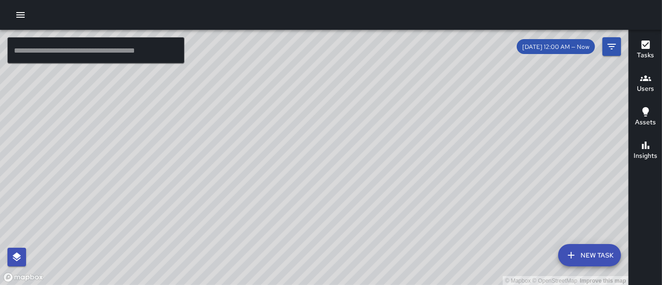
drag, startPoint x: 515, startPoint y: 72, endPoint x: 484, endPoint y: 155, distance: 88.4
click at [484, 155] on div "© Mapbox © OpenStreetMap Improve this map" at bounding box center [314, 158] width 629 height 256
drag, startPoint x: 393, startPoint y: 154, endPoint x: 364, endPoint y: 80, distance: 78.9
click at [364, 80] on div "© Mapbox © OpenStreetMap Improve this map" at bounding box center [314, 158] width 629 height 256
drag, startPoint x: 403, startPoint y: 177, endPoint x: 362, endPoint y: 115, distance: 74.5
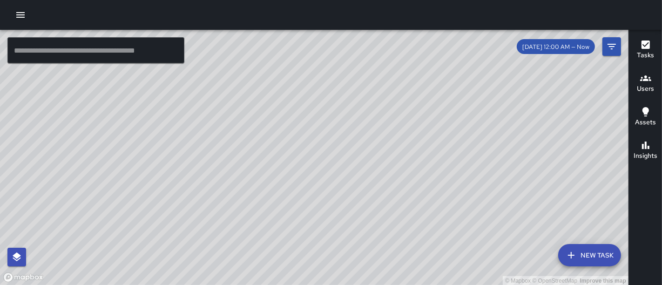
click at [362, 115] on div "© Mapbox © OpenStreetMap Improve this map" at bounding box center [314, 158] width 629 height 256
drag, startPoint x: 435, startPoint y: 149, endPoint x: 520, endPoint y: 138, distance: 85.9
click at [520, 138] on div "© Mapbox © OpenStreetMap Improve this map" at bounding box center [314, 158] width 629 height 256
drag, startPoint x: 481, startPoint y: 144, endPoint x: 577, endPoint y: 13, distance: 162.9
click at [577, 13] on div "© Mapbox © OpenStreetMap Improve this map ​ New Task [DATE] 12:00 AM — Now Map …" at bounding box center [331, 142] width 662 height 285
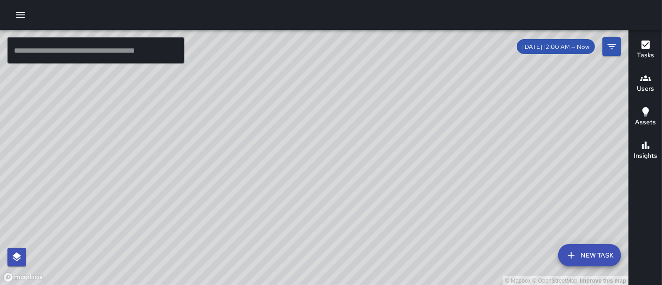
drag, startPoint x: 449, startPoint y: 113, endPoint x: 533, endPoint y: 230, distance: 143.9
click at [533, 230] on div "© Mapbox © OpenStreetMap Improve this map" at bounding box center [314, 158] width 629 height 256
drag, startPoint x: 385, startPoint y: 203, endPoint x: 441, endPoint y: 67, distance: 147.4
click at [441, 67] on div "© Mapbox © OpenStreetMap Improve this map" at bounding box center [314, 158] width 629 height 256
drag, startPoint x: 447, startPoint y: 108, endPoint x: 355, endPoint y: 247, distance: 166.7
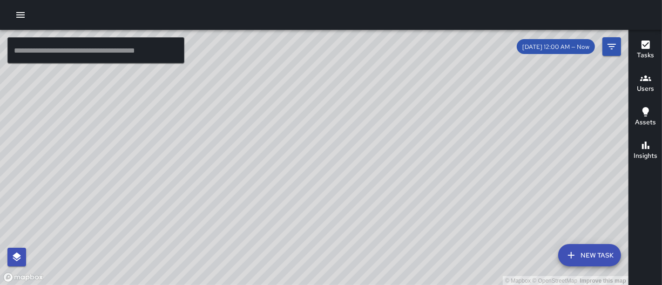
click at [355, 247] on div "© Mapbox © OpenStreetMap Improve this map" at bounding box center [314, 158] width 629 height 256
drag, startPoint x: 427, startPoint y: 125, endPoint x: 349, endPoint y: 232, distance: 132.0
click at [341, 235] on div "© Mapbox © OpenStreetMap Improve this map" at bounding box center [314, 158] width 629 height 256
drag, startPoint x: 448, startPoint y: 98, endPoint x: 374, endPoint y: 65, distance: 80.9
click at [374, 65] on div "© Mapbox © OpenStreetMap Improve this map" at bounding box center [314, 158] width 629 height 256
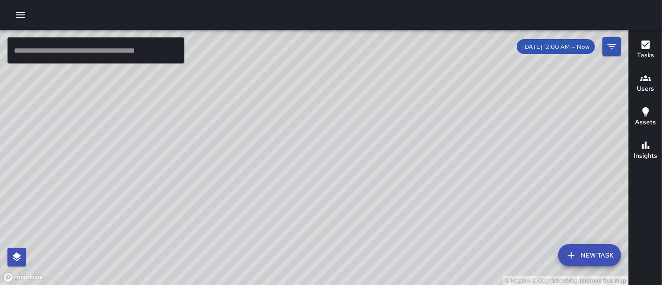
drag, startPoint x: 446, startPoint y: 166, endPoint x: 359, endPoint y: 149, distance: 88.2
click at [359, 149] on div "© Mapbox © OpenStreetMap Improve this map" at bounding box center [314, 158] width 629 height 256
drag, startPoint x: 527, startPoint y: 142, endPoint x: 496, endPoint y: 103, distance: 49.4
click at [496, 103] on div "© Mapbox © OpenStreetMap Improve this map" at bounding box center [314, 158] width 629 height 256
drag, startPoint x: 457, startPoint y: 140, endPoint x: 625, endPoint y: 187, distance: 174.0
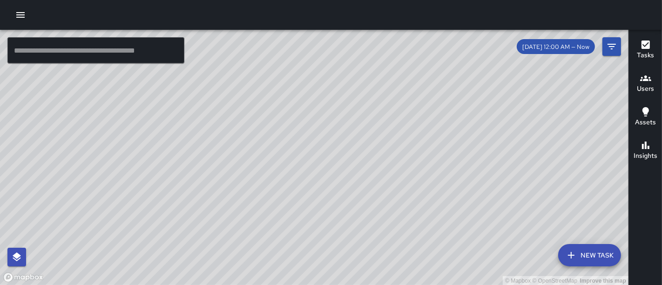
click at [625, 185] on div "© Mapbox © OpenStreetMap Improve this map" at bounding box center [314, 158] width 629 height 256
drag, startPoint x: 492, startPoint y: 148, endPoint x: 572, endPoint y: 233, distance: 117.3
click at [572, 233] on div "© Mapbox © OpenStreetMap Improve this map" at bounding box center [314, 158] width 629 height 256
drag, startPoint x: 461, startPoint y: 190, endPoint x: 539, endPoint y: 179, distance: 79.0
click at [541, 183] on div "© Mapbox © OpenStreetMap Improve this map" at bounding box center [314, 158] width 629 height 256
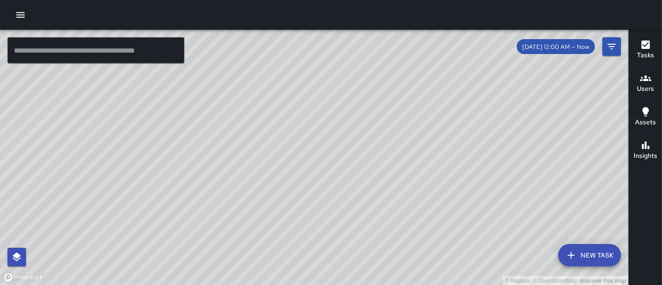
click at [536, 176] on div "© Mapbox © OpenStreetMap Improve this map" at bounding box center [314, 158] width 629 height 256
drag, startPoint x: 419, startPoint y: 167, endPoint x: 509, endPoint y: 216, distance: 103.3
click at [509, 216] on div "© Mapbox © OpenStreetMap Improve this map" at bounding box center [314, 158] width 629 height 256
drag, startPoint x: 452, startPoint y: 130, endPoint x: 413, endPoint y: 29, distance: 108.2
click at [413, 29] on div "© Mapbox © OpenStreetMap Improve this map P30-CC-003 Plant Disease Check To-Do …" at bounding box center [331, 142] width 662 height 285
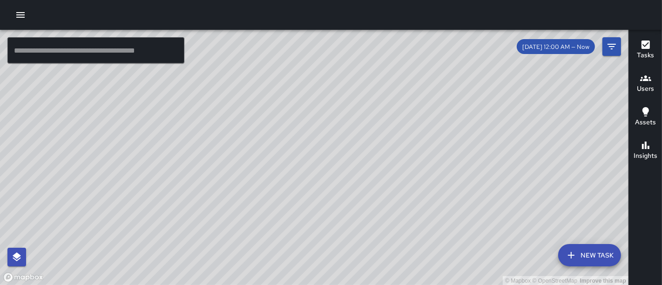
drag, startPoint x: 385, startPoint y: 76, endPoint x: 401, endPoint y: 127, distance: 53.5
click at [401, 127] on div "© Mapbox © OpenStreetMap Improve this map" at bounding box center [314, 158] width 629 height 256
click at [20, 16] on icon "button" at bounding box center [20, 14] width 11 height 11
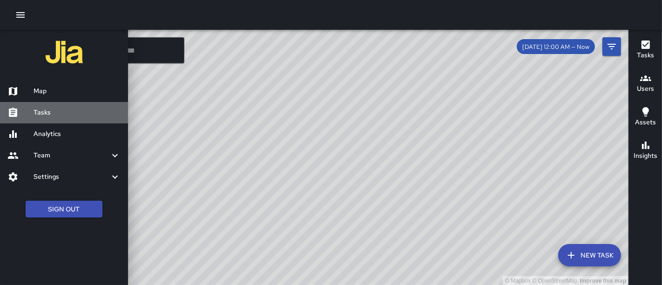
click at [41, 114] on h6 "Tasks" at bounding box center [77, 113] width 87 height 10
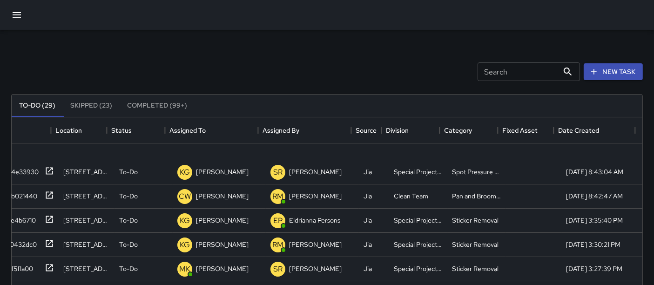
scroll to position [0, 16]
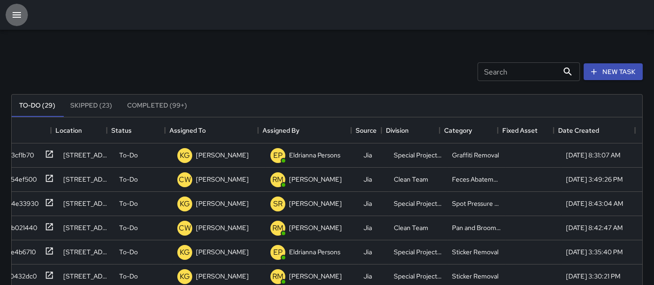
click at [20, 11] on icon "button" at bounding box center [16, 14] width 11 height 11
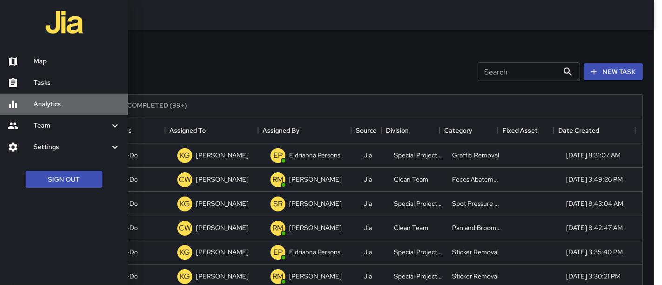
click at [46, 106] on h6 "Analytics" at bounding box center [77, 104] width 87 height 10
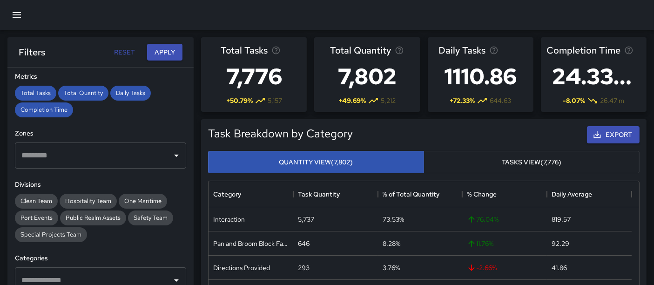
scroll to position [221, 0]
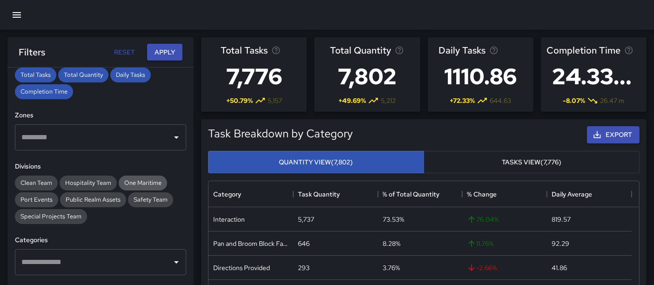
click at [135, 182] on span "One Maritime" at bounding box center [143, 183] width 48 height 8
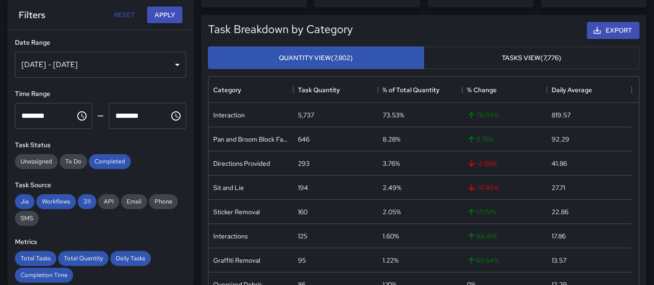
scroll to position [104, 0]
click at [159, 14] on button "Apply" at bounding box center [164, 15] width 35 height 17
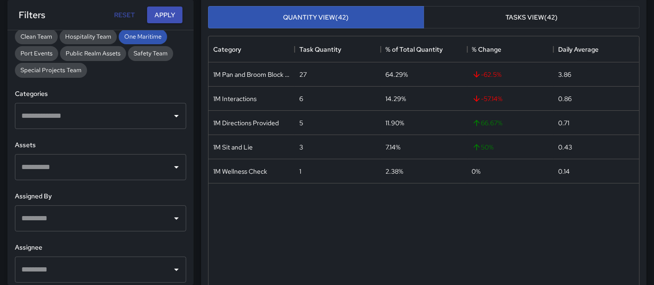
scroll to position [334, 0]
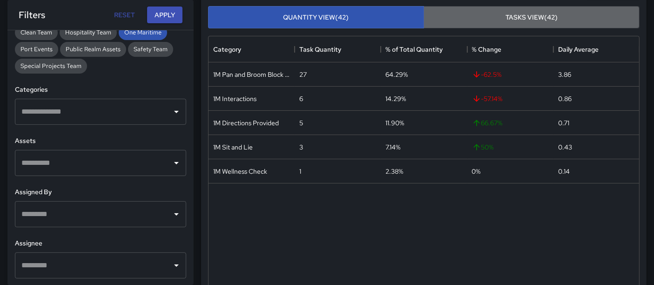
click at [451, 27] on button "Tasks View (42)" at bounding box center [532, 17] width 216 height 23
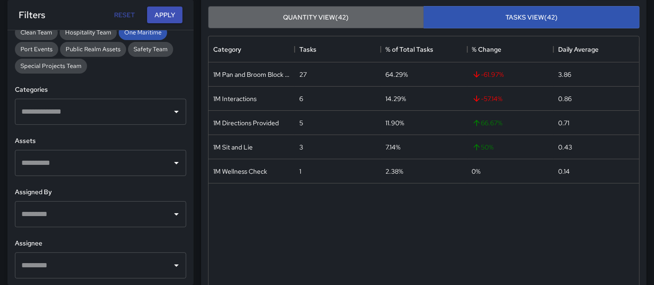
click at [370, 18] on button "Quantity View (42)" at bounding box center [316, 17] width 216 height 23
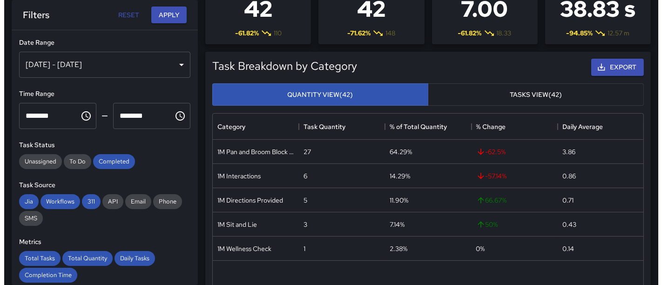
scroll to position [0, 0]
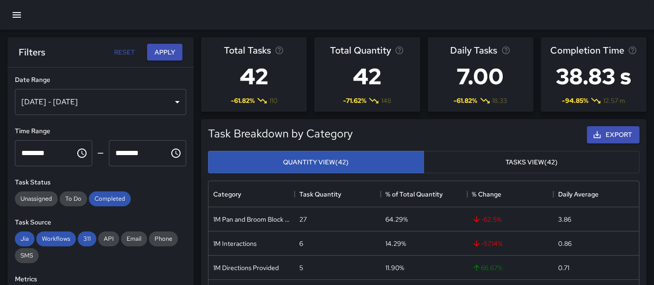
click at [185, 105] on div "**********" at bounding box center [100, 195] width 186 height 255
click at [14, 12] on icon "button" at bounding box center [17, 15] width 8 height 6
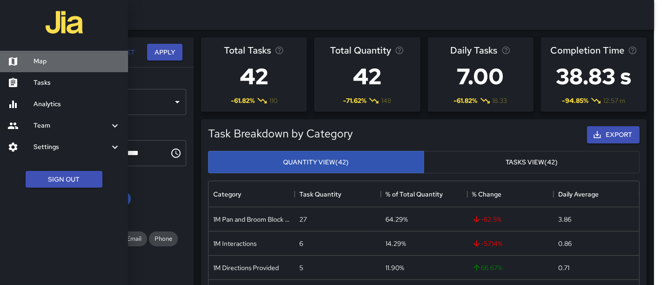
click at [38, 55] on link "Map" at bounding box center [64, 61] width 128 height 21
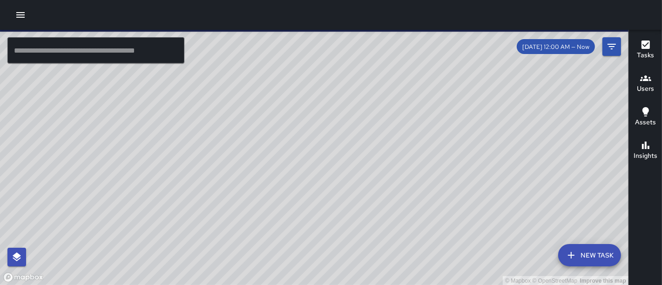
click at [17, 14] on icon "button" at bounding box center [20, 14] width 11 height 11
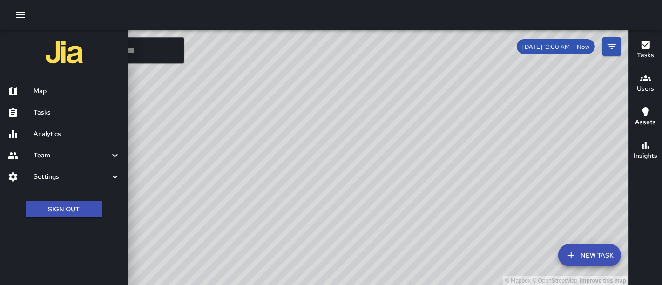
click at [41, 130] on h6 "Analytics" at bounding box center [77, 134] width 87 height 10
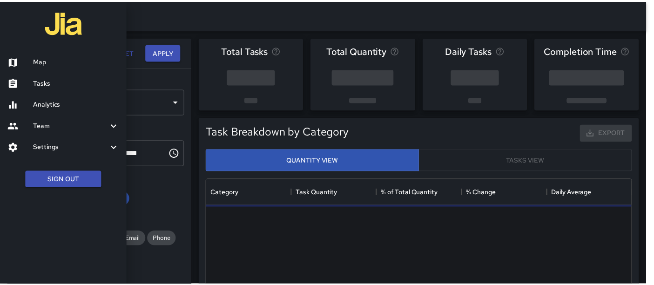
scroll to position [271, 423]
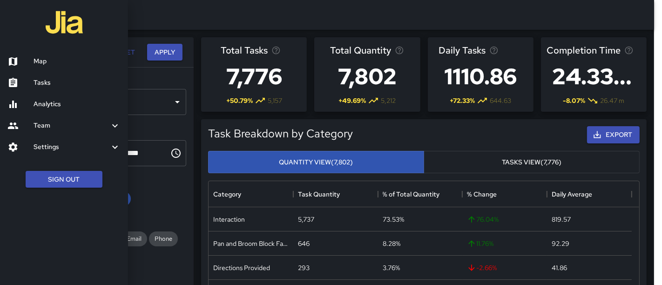
click at [148, 187] on div at bounding box center [331, 142] width 662 height 285
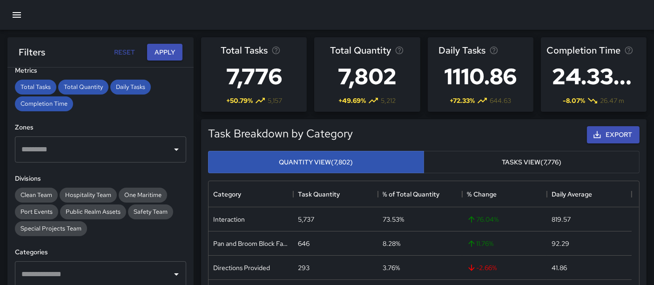
scroll to position [206, 0]
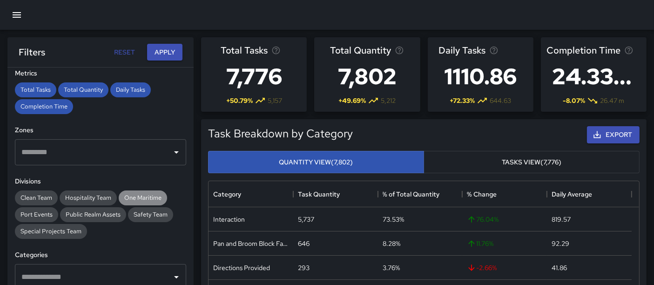
click at [159, 197] on span "One Maritime" at bounding box center [143, 198] width 48 height 8
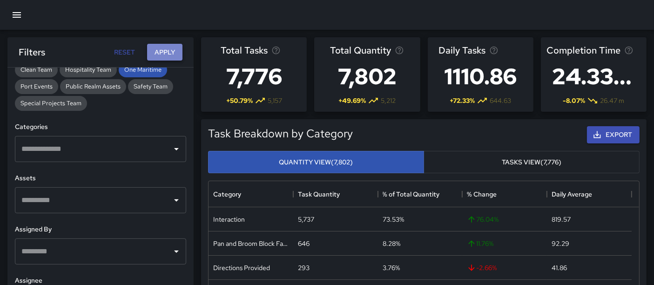
click at [177, 50] on button "Apply" at bounding box center [164, 52] width 35 height 17
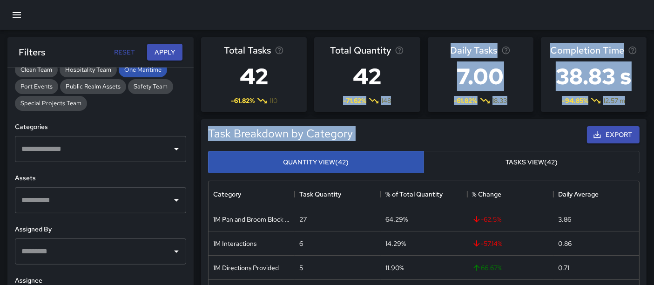
drag, startPoint x: 413, startPoint y: 141, endPoint x: 439, endPoint y: 10, distance: 133.9
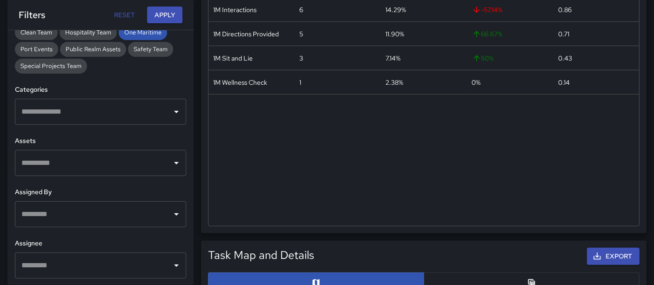
scroll to position [97, 0]
